Goal: Task Accomplishment & Management: Manage account settings

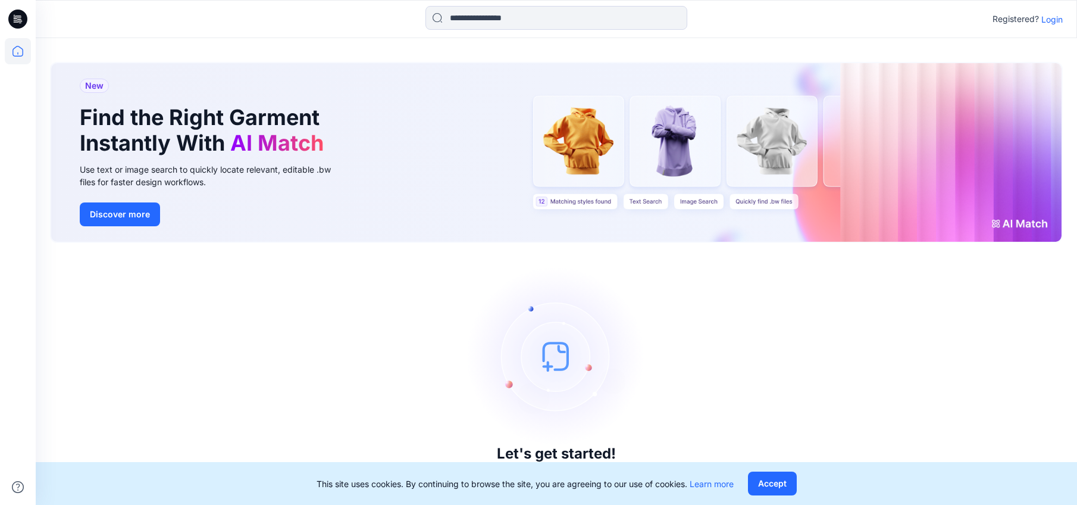
click at [1052, 20] on p "Login" at bounding box center [1052, 19] width 21 height 13
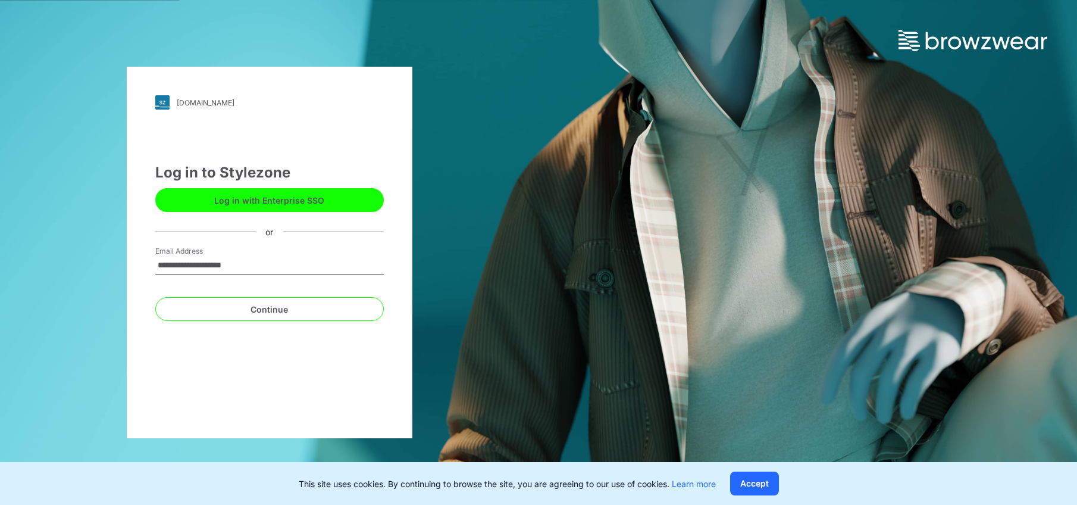
type input "**********"
click at [155, 297] on button "Continue" at bounding box center [269, 309] width 229 height 24
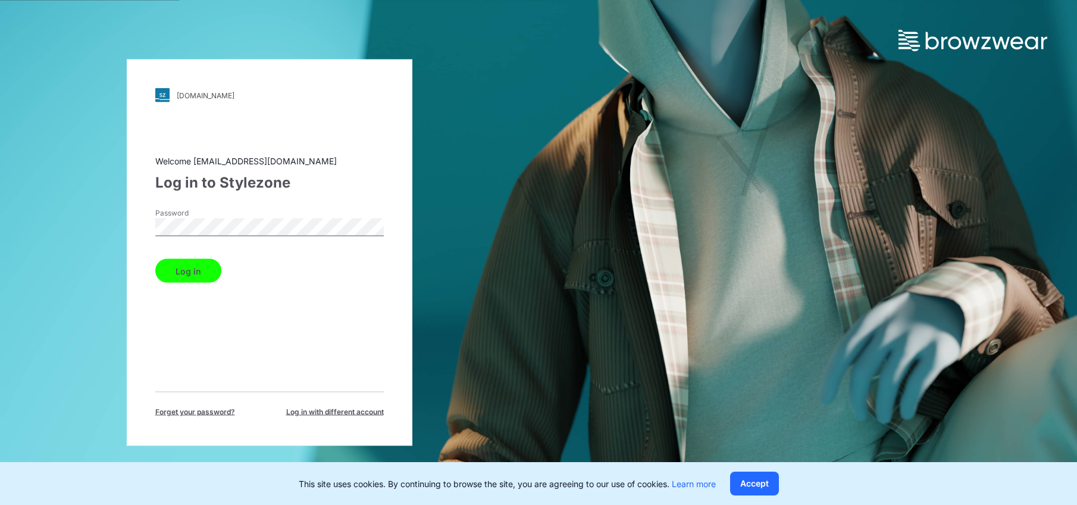
click at [179, 280] on button "Log in" at bounding box center [188, 271] width 66 height 24
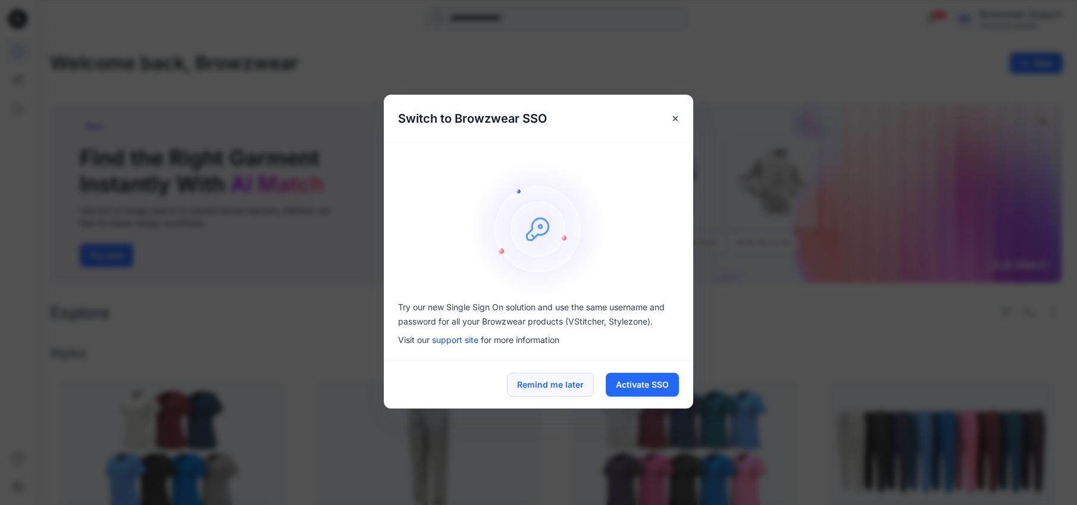
click at [547, 391] on button "Remind me later" at bounding box center [550, 385] width 87 height 24
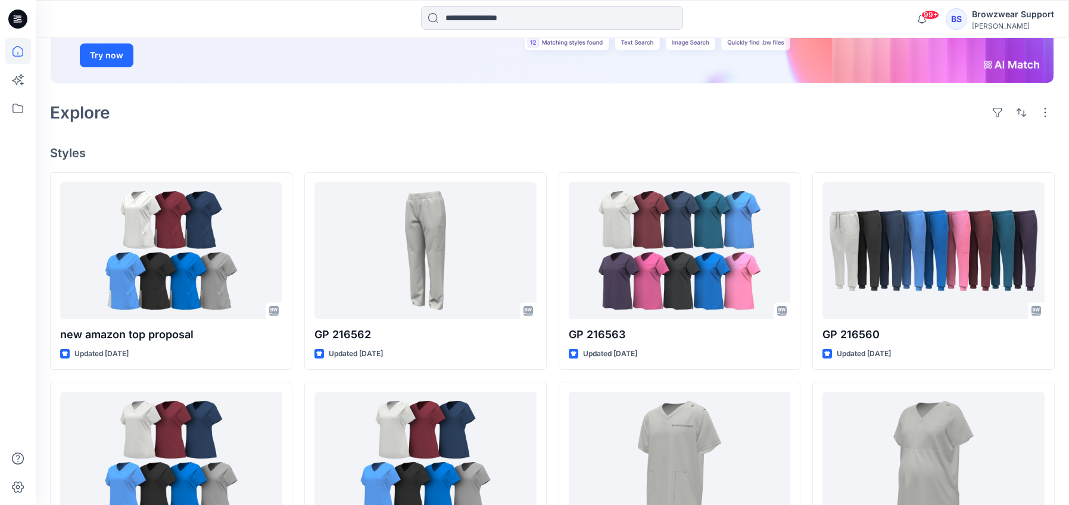
scroll to position [220, 0]
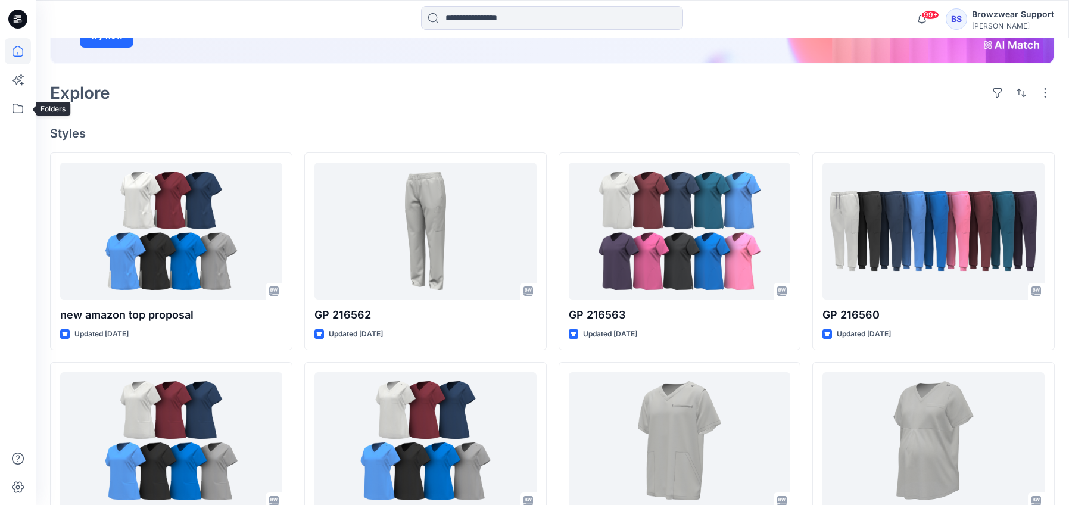
drag, startPoint x: 14, startPoint y: 112, endPoint x: 34, endPoint y: 110, distance: 19.7
click at [14, 112] on icon at bounding box center [18, 108] width 26 height 26
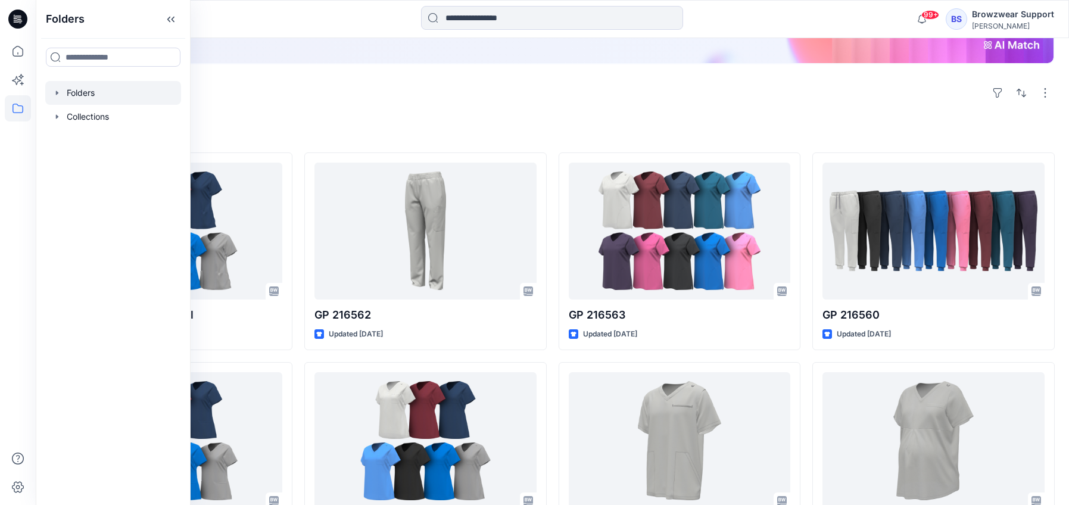
click at [57, 92] on icon "button" at bounding box center [57, 92] width 2 height 4
